Goal: Task Accomplishment & Management: Manage account settings

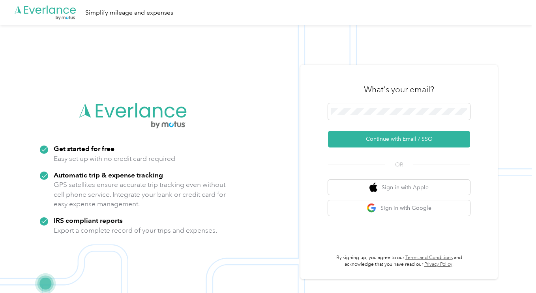
click at [379, 137] on button "Continue with Email / SSO" at bounding box center [399, 139] width 142 height 17
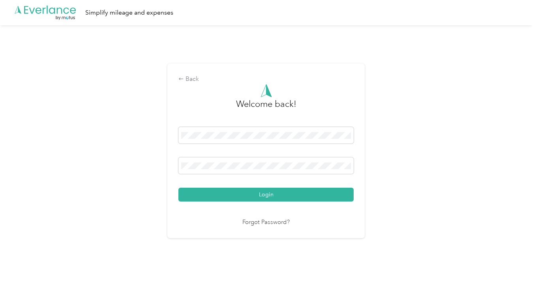
click at [279, 199] on button "Login" at bounding box center [265, 195] width 175 height 14
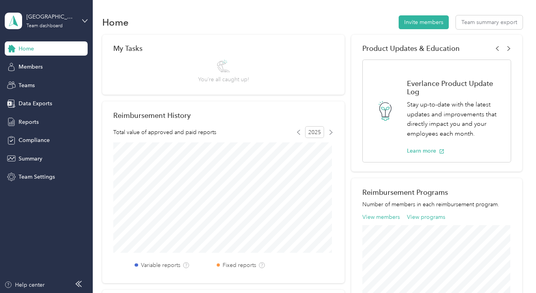
click at [30, 67] on span "Members" at bounding box center [31, 67] width 24 height 8
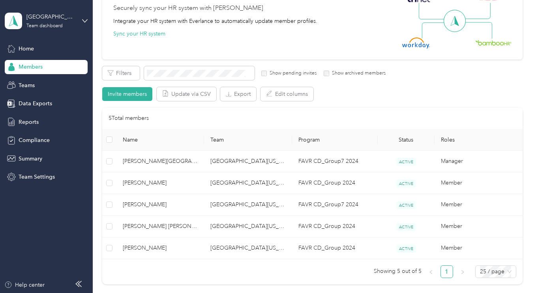
scroll to position [158, 0]
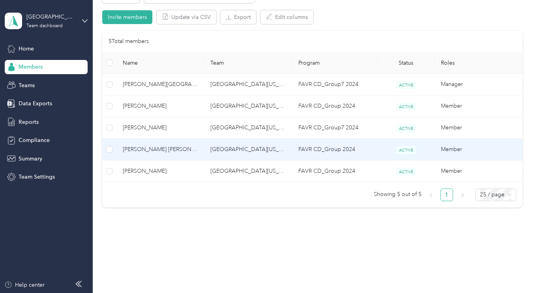
click at [152, 147] on span "[PERSON_NAME] [PERSON_NAME]" at bounding box center [160, 149] width 75 height 9
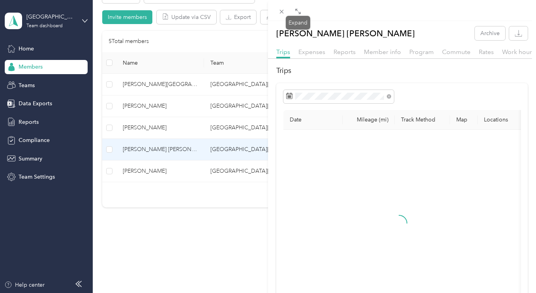
click at [301, 8] on span at bounding box center [298, 11] width 10 height 11
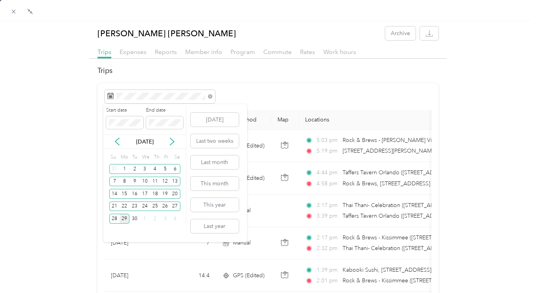
click at [166, 207] on div "26" at bounding box center [165, 207] width 10 height 10
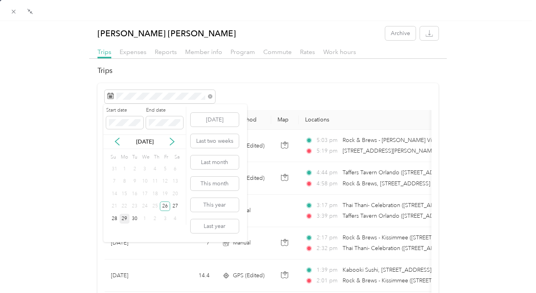
click at [166, 207] on div "26" at bounding box center [165, 207] width 10 height 10
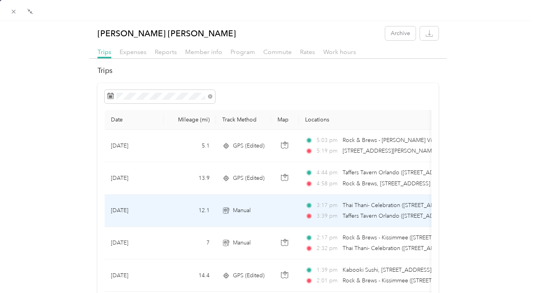
scroll to position [263, 0]
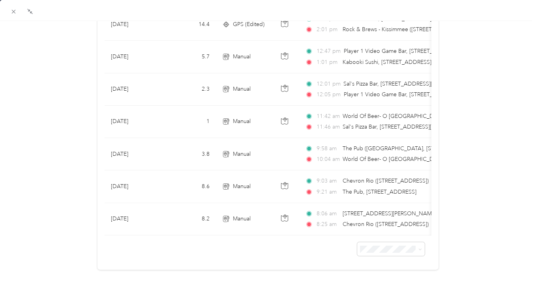
click at [13, 14] on icon at bounding box center [13, 11] width 7 height 7
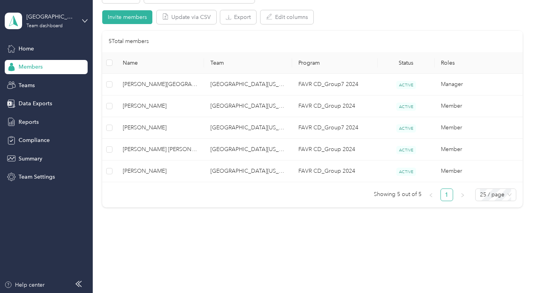
scroll to position [107, 0]
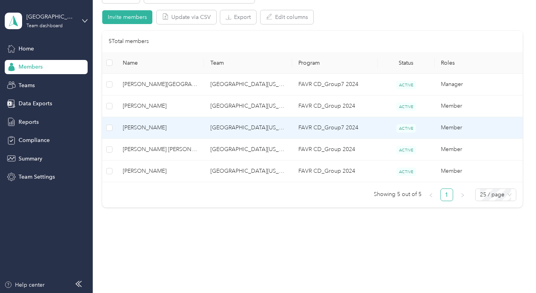
click at [136, 127] on span "[PERSON_NAME]" at bounding box center [160, 127] width 75 height 9
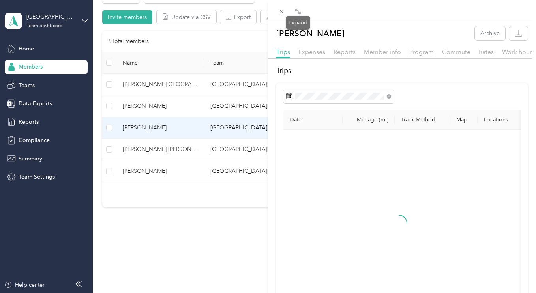
click at [299, 11] on icon at bounding box center [298, 11] width 6 height 6
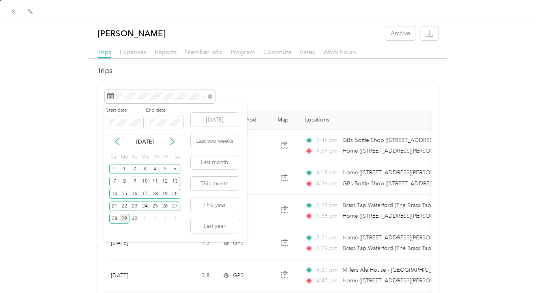
click at [165, 206] on div "26" at bounding box center [165, 207] width 10 height 10
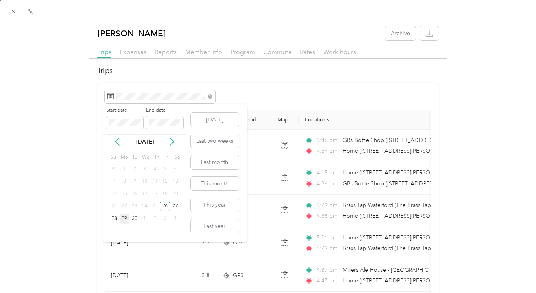
click at [165, 206] on div "26" at bounding box center [165, 207] width 10 height 10
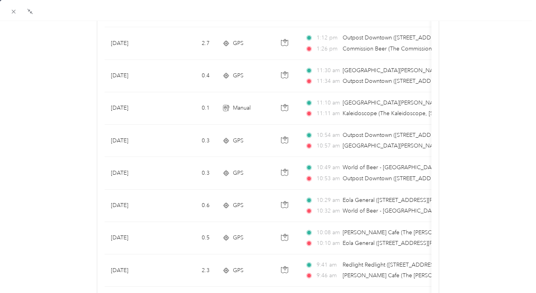
scroll to position [523, 0]
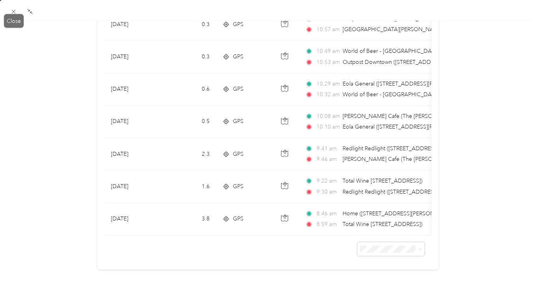
click at [13, 13] on icon at bounding box center [13, 11] width 7 height 7
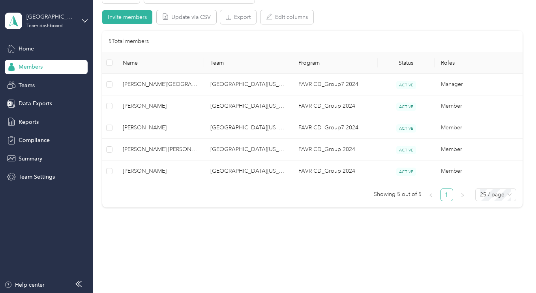
scroll to position [107, 0]
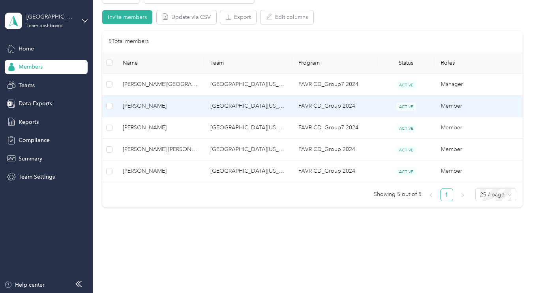
click at [157, 108] on span "[PERSON_NAME]" at bounding box center [160, 106] width 75 height 9
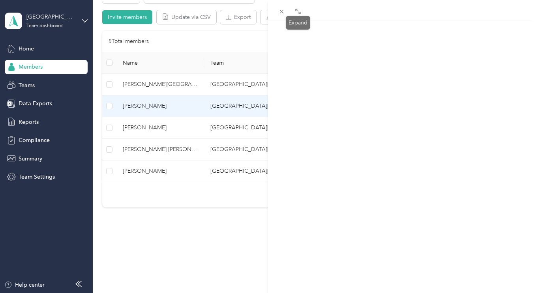
click at [299, 13] on icon at bounding box center [299, 12] width 2 height 2
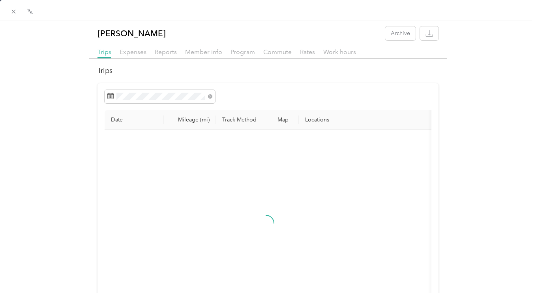
click at [138, 92] on span at bounding box center [160, 96] width 110 height 13
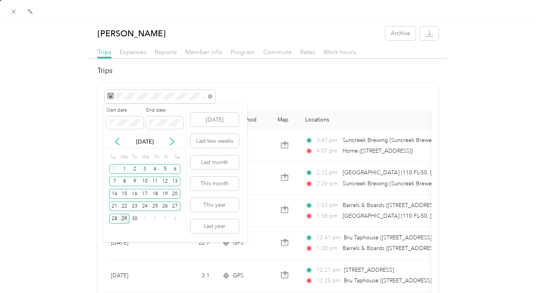
click at [166, 206] on div "26" at bounding box center [165, 207] width 10 height 10
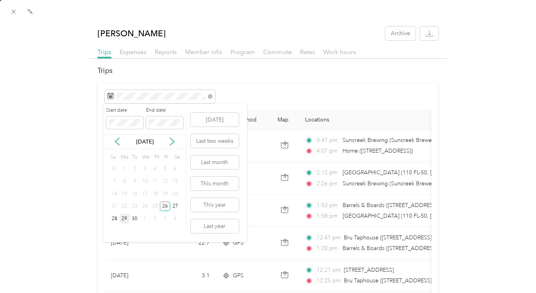
click at [166, 206] on div "26" at bounding box center [165, 207] width 10 height 10
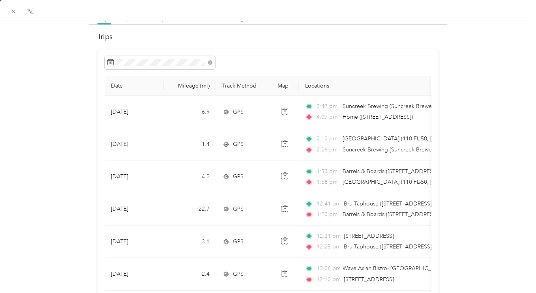
scroll to position [34, 0]
click at [14, 13] on icon at bounding box center [13, 11] width 7 height 7
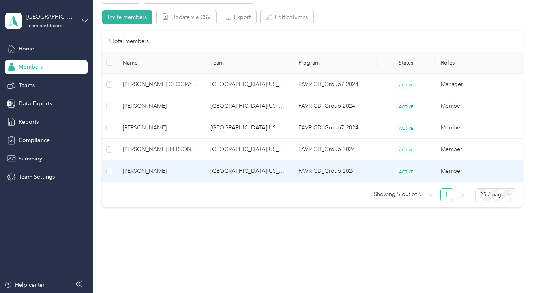
click at [149, 167] on span "[PERSON_NAME]" at bounding box center [160, 171] width 75 height 9
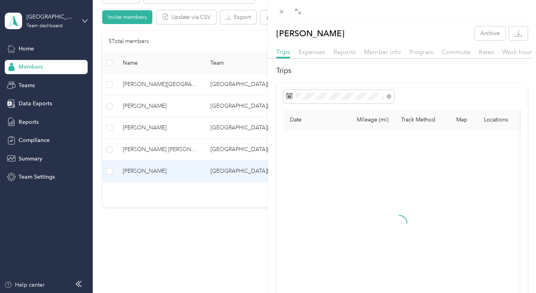
click at [297, 9] on icon at bounding box center [298, 11] width 6 height 6
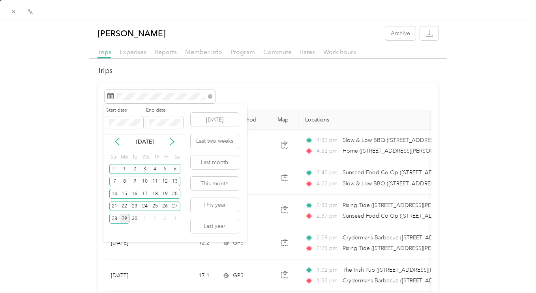
click at [164, 208] on div "26" at bounding box center [165, 207] width 10 height 10
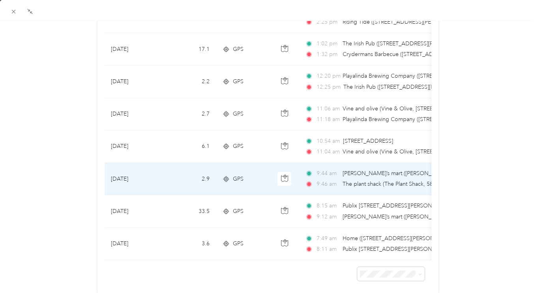
scroll to position [66, 0]
